Goal: Use online tool/utility: Utilize a website feature to perform a specific function

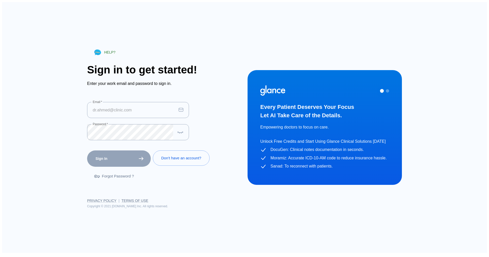
type input "[EMAIL_ADDRESS][DOMAIN_NAME]"
click at [103, 157] on div "Sign In" at bounding box center [118, 157] width 66 height 19
click at [112, 158] on button "Sign In" at bounding box center [119, 158] width 64 height 17
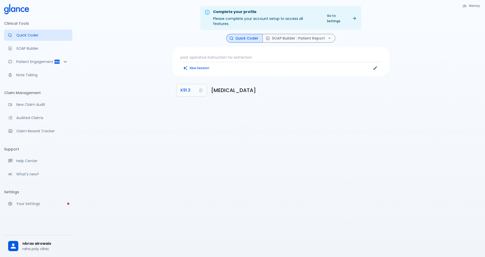
click at [189, 64] on button "New Session" at bounding box center [197, 67] width 32 height 7
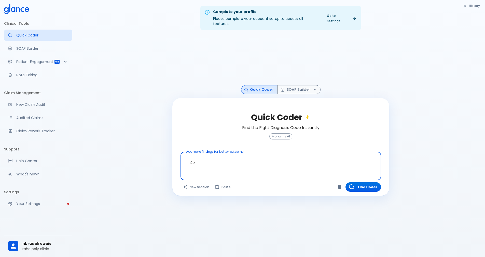
type textarea "ب"
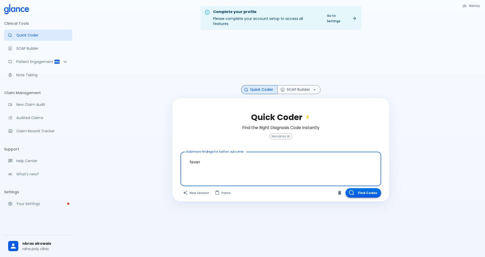
type textarea "fever"
click at [373, 189] on button "Find Codes" at bounding box center [364, 192] width 36 height 9
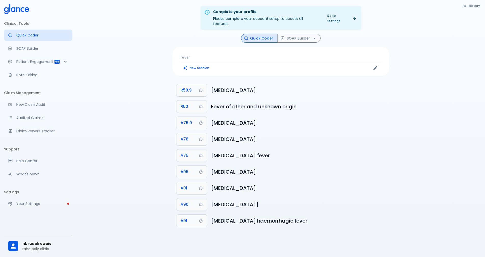
drag, startPoint x: 217, startPoint y: 33, endPoint x: 199, endPoint y: 54, distance: 27.7
click at [199, 55] on p "fever" at bounding box center [281, 57] width 201 height 5
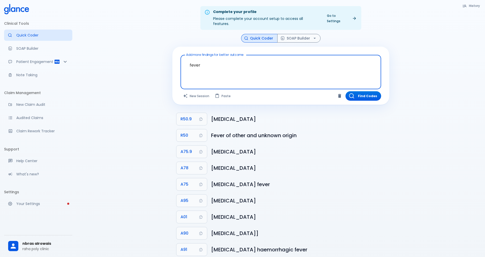
click at [216, 60] on textarea "fever" at bounding box center [281, 68] width 194 height 22
type textarea "fever"
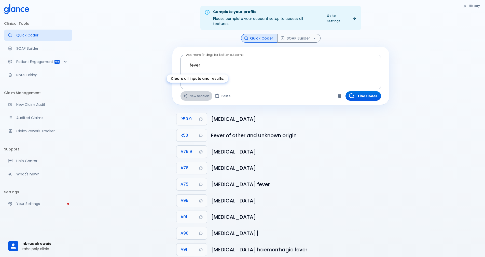
click at [202, 91] on button "New Session" at bounding box center [197, 95] width 32 height 9
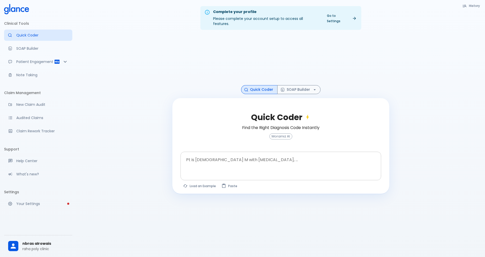
click at [212, 170] on div at bounding box center [281, 174] width 199 height 9
drag, startPoint x: 213, startPoint y: 165, endPoint x: 214, endPoint y: 163, distance: 2.8
drag, startPoint x: 214, startPoint y: 163, endPoint x: 219, endPoint y: 149, distance: 14.8
click at [222, 152] on div "x Pt is 35 yo M with chest pain, ..." at bounding box center [281, 166] width 201 height 29
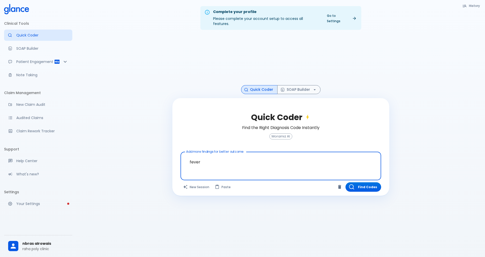
scroll to position [12, 0]
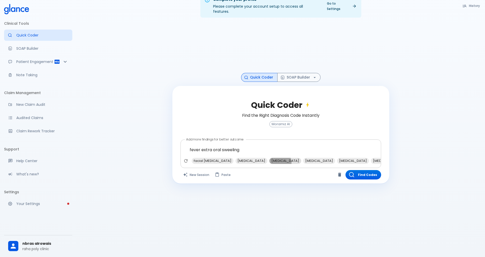
click at [270, 158] on span "abscess" at bounding box center [286, 161] width 32 height 6
click at [277, 162] on div "fever extra oral sweeling , abscess x facial edema lymphadenopathy tonsillitis …" at bounding box center [281, 153] width 201 height 29
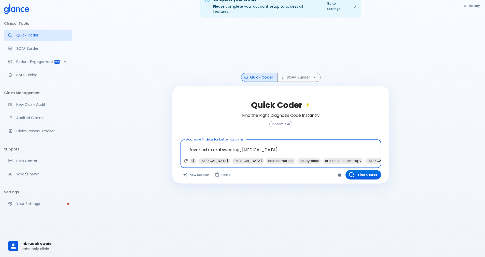
scroll to position [0, 142]
click at [320, 158] on span "oral antibiotic therapy" at bounding box center [340, 161] width 41 height 6
type textarea "fever extra oral sweeling , abscess, oral antibiotic therapy"
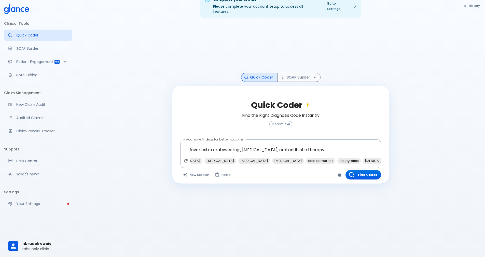
click at [349, 174] on div "Quick Coder Find the Right Diagnosis Code Instantly Moramiz AI Add more finding…" at bounding box center [280, 135] width 217 height 98
click at [355, 170] on button "Find Codes" at bounding box center [364, 174] width 36 height 9
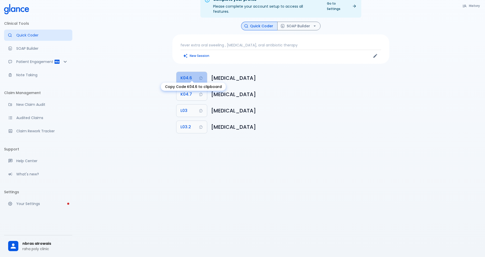
click at [186, 75] on span "K04.6" at bounding box center [186, 77] width 11 height 7
click at [186, 74] on span "K04.6" at bounding box center [186, 77] width 11 height 7
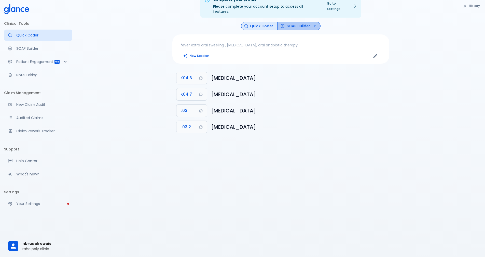
click at [290, 22] on button "SOAP Builder" at bounding box center [298, 26] width 43 height 9
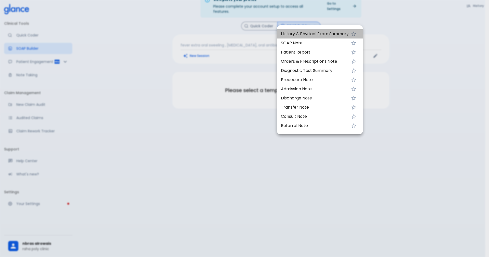
click at [292, 36] on span "History & Physical Exam Summary" at bounding box center [315, 34] width 68 height 6
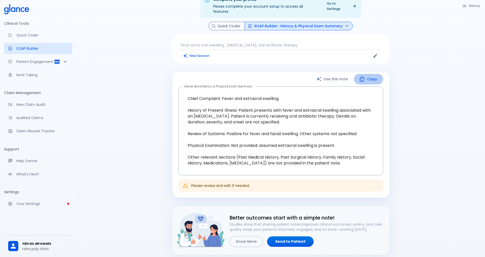
click at [366, 77] on button "Copy" at bounding box center [368, 79] width 29 height 10
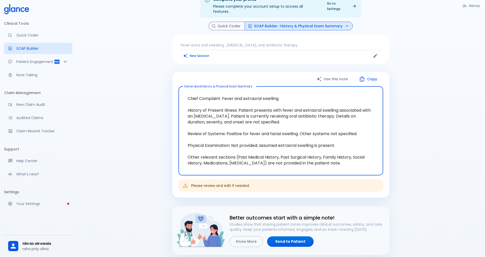
click at [301, 93] on textarea "Chief Complaint: Fever and extraoral swelling. History of Present Illness: Pati…" at bounding box center [281, 130] width 198 height 81
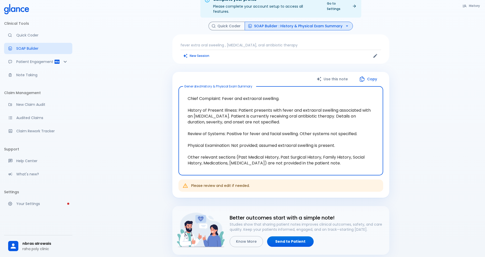
click at [300, 93] on textarea "Chief Complaint: Fever and extraoral swelling. History of Present Illness: Pati…" at bounding box center [281, 130] width 198 height 81
click at [297, 92] on textarea "Chief Complaint: Fever and extraoral swelling. History of Present Illness: Pati…" at bounding box center [281, 130] width 198 height 81
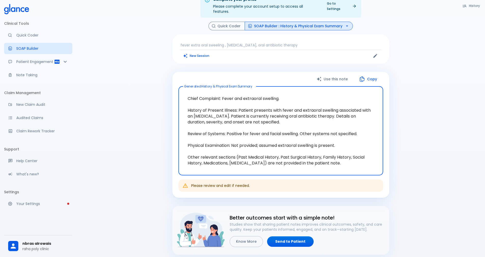
click at [297, 92] on textarea "Chief Complaint: Fever and extraoral swelling. History of Present Illness: Pati…" at bounding box center [281, 130] width 198 height 81
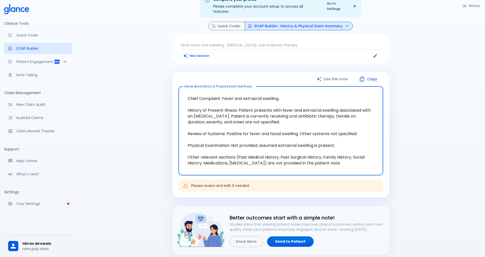
click at [297, 92] on textarea "Chief Complaint: Fever and extraoral swelling. History of Present Illness: Pati…" at bounding box center [281, 130] width 198 height 81
